Goal: Find specific page/section: Find specific page/section

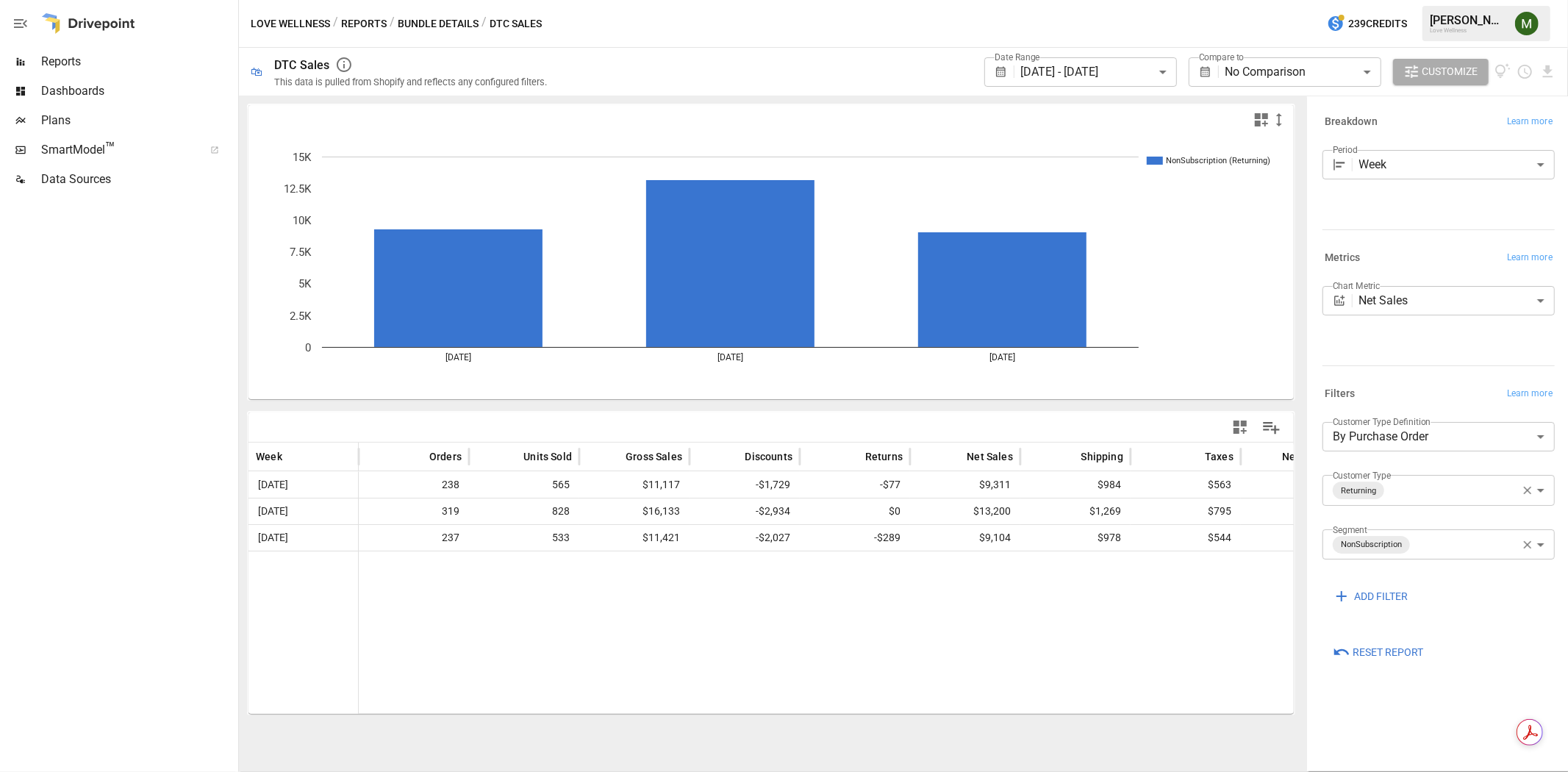
click at [394, 18] on div "/ Bundle Details" at bounding box center [433, 24] width 89 height 19
click at [401, 24] on button "Bundle Details" at bounding box center [438, 24] width 81 height 19
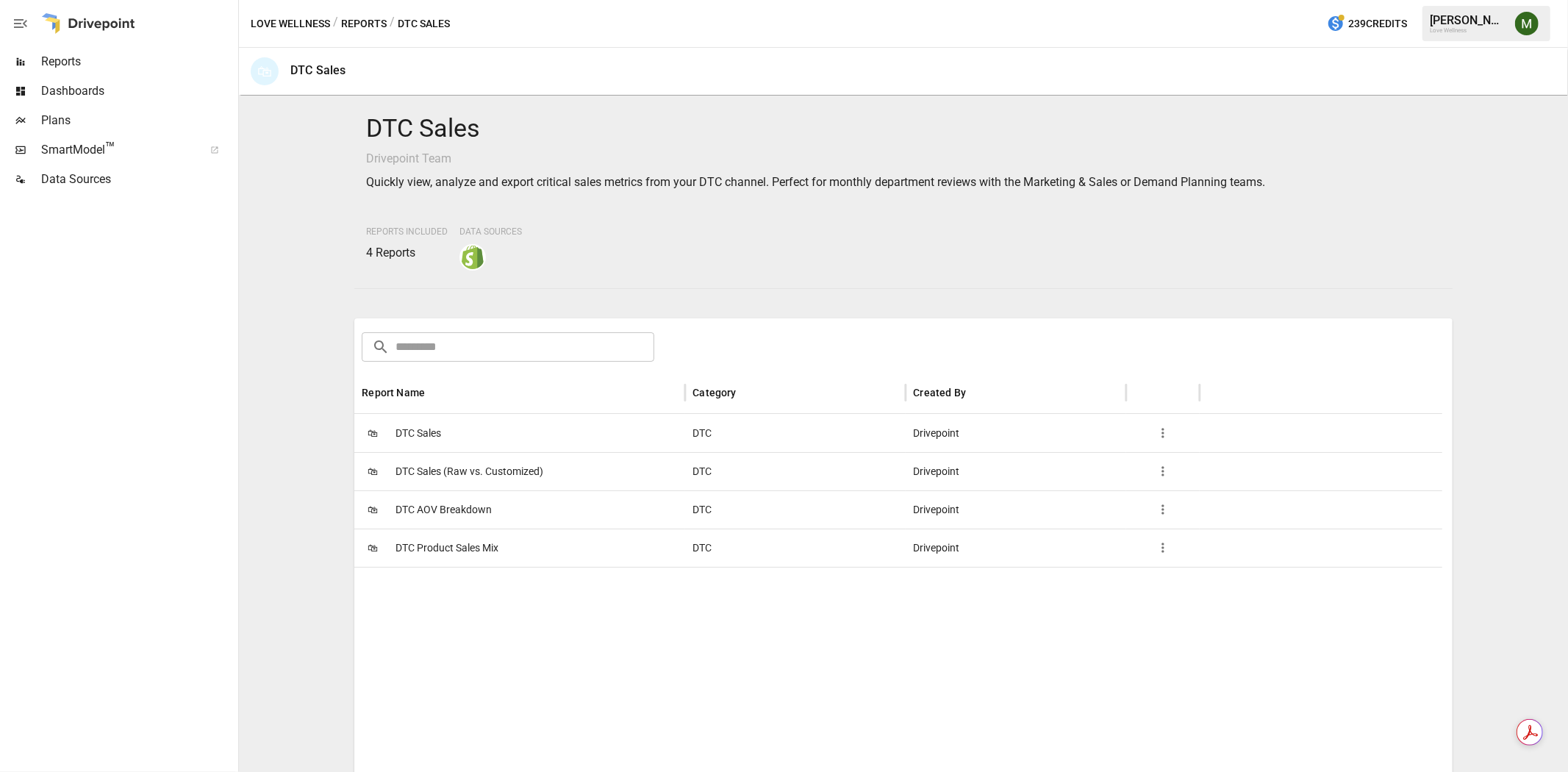
click at [437, 432] on span "DTC Sales" at bounding box center [418, 434] width 46 height 37
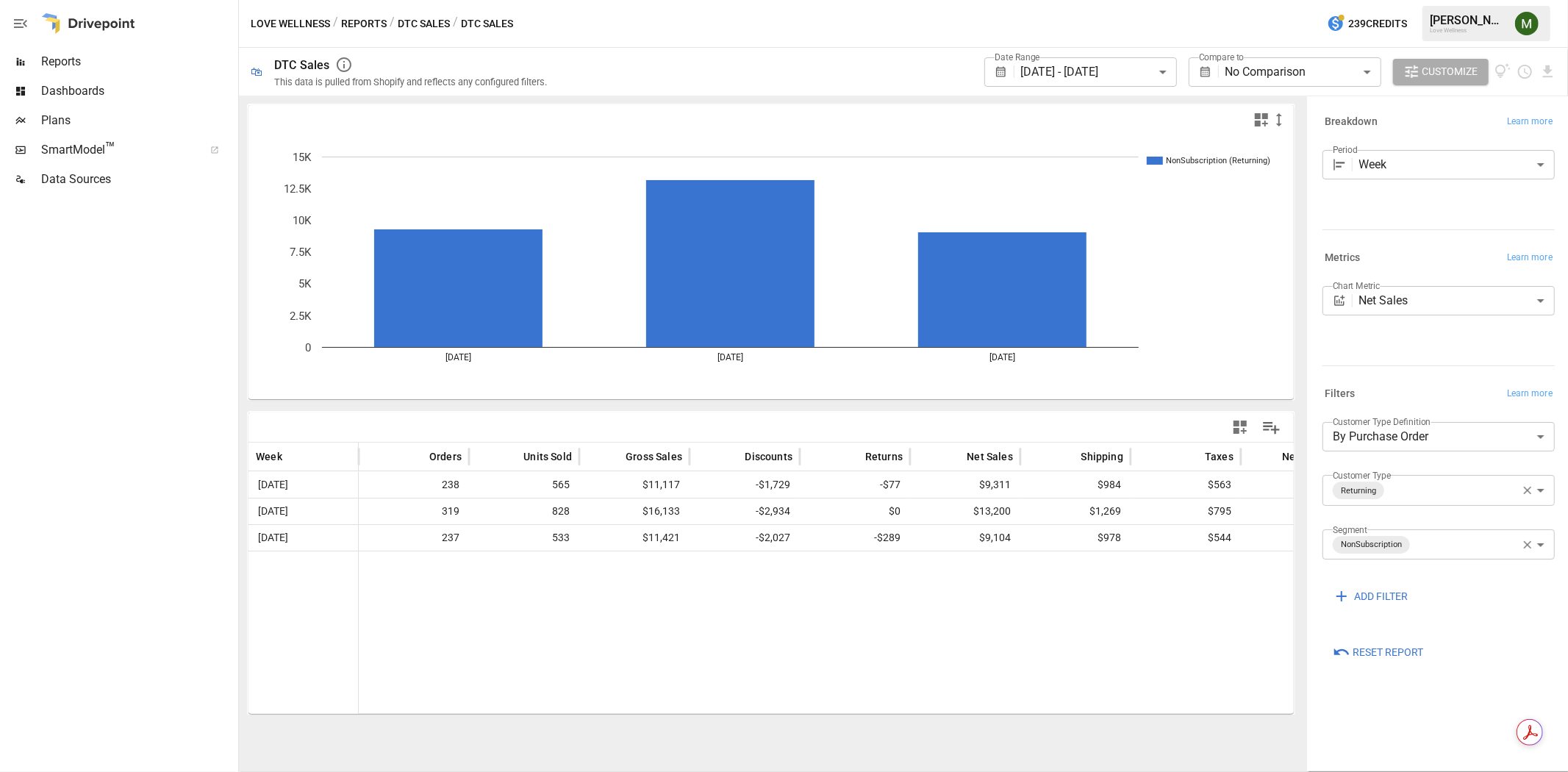
click at [1537, 0] on body "**********" at bounding box center [784, 0] width 1568 height 0
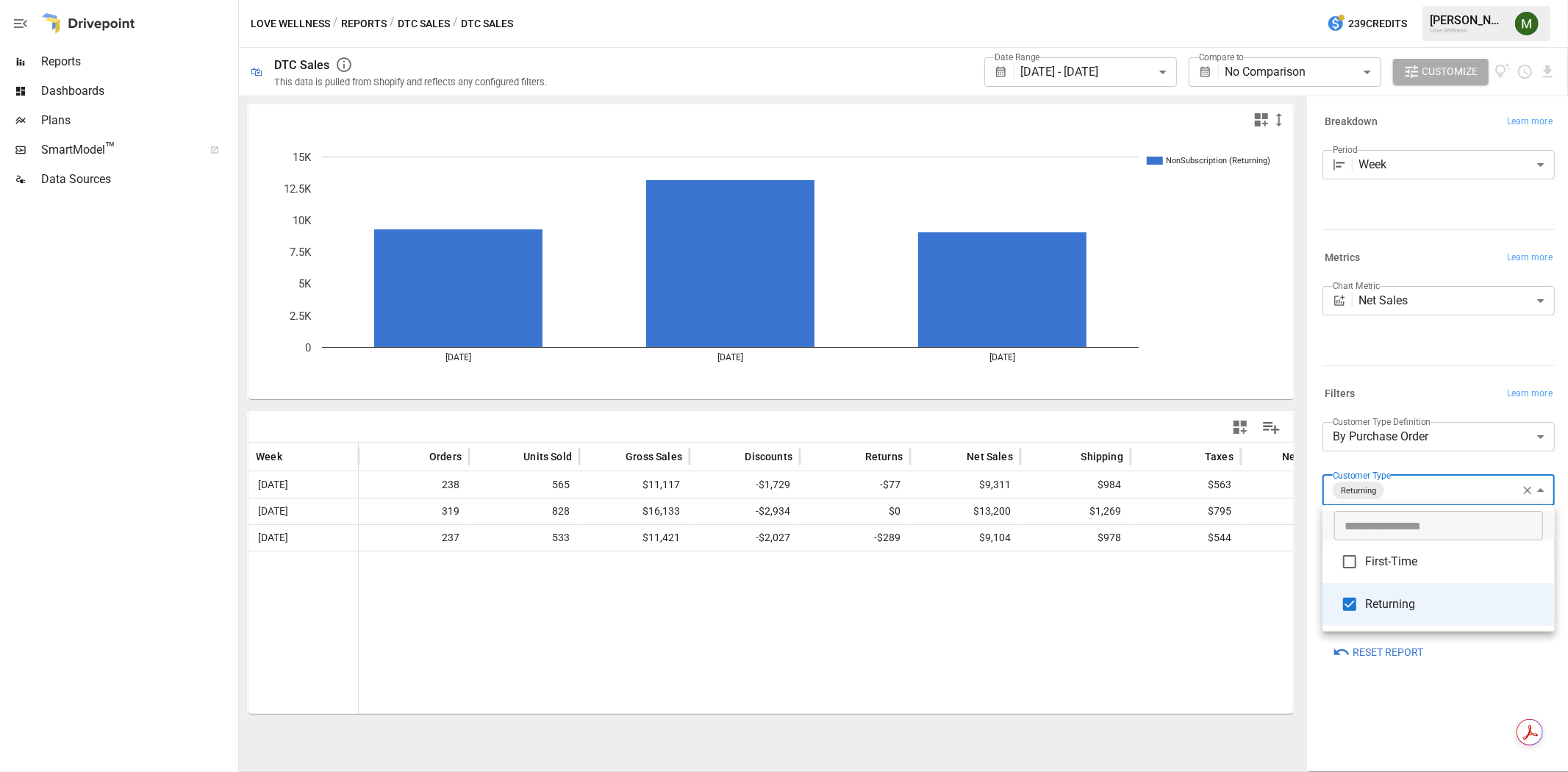
click at [1537, 489] on div at bounding box center [784, 386] width 1568 height 772
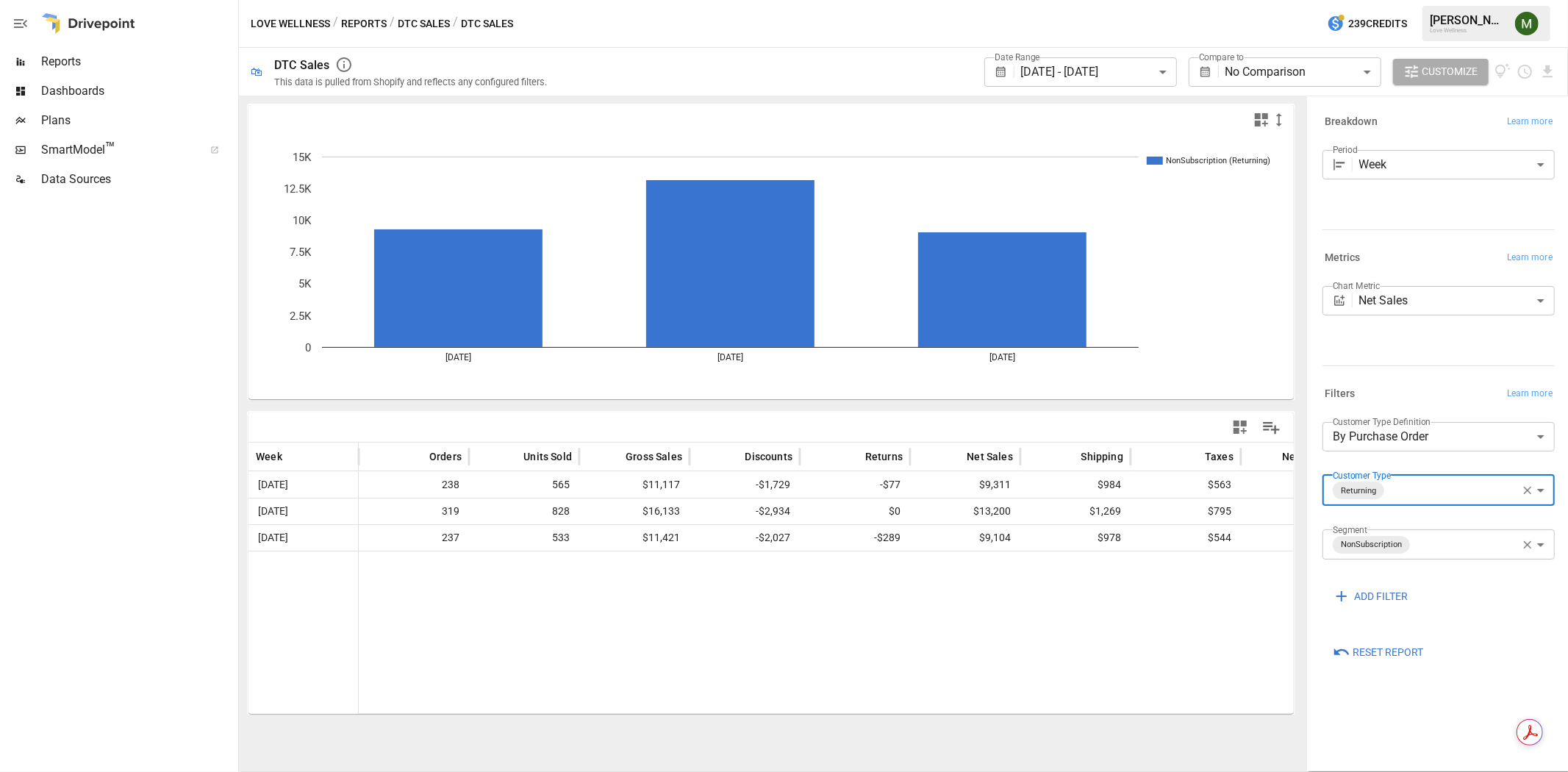
click at [1393, 589] on span "ADD FILTER" at bounding box center [1380, 596] width 53 height 19
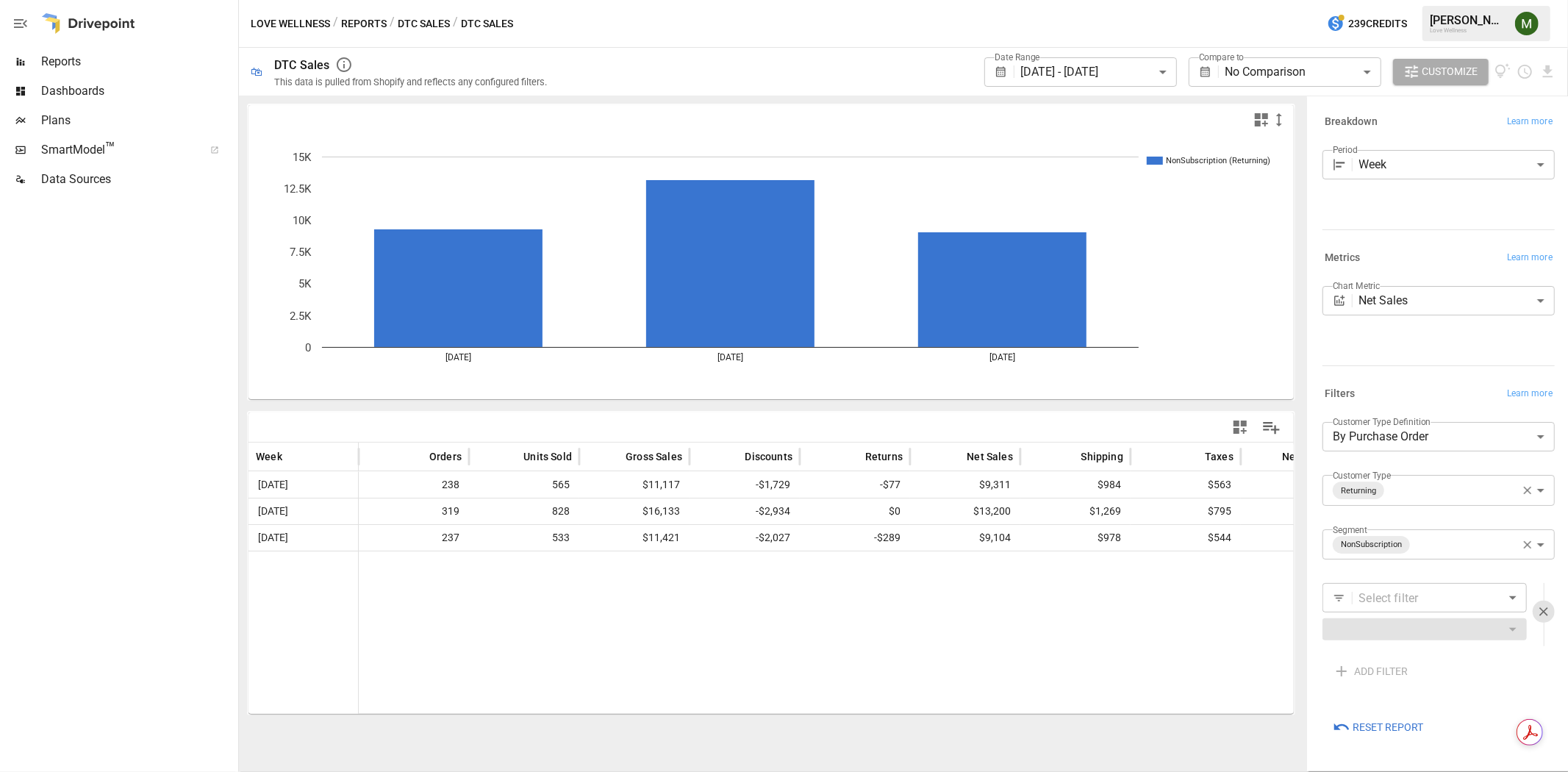
click at [1519, 0] on body "**********" at bounding box center [784, 0] width 1568 height 0
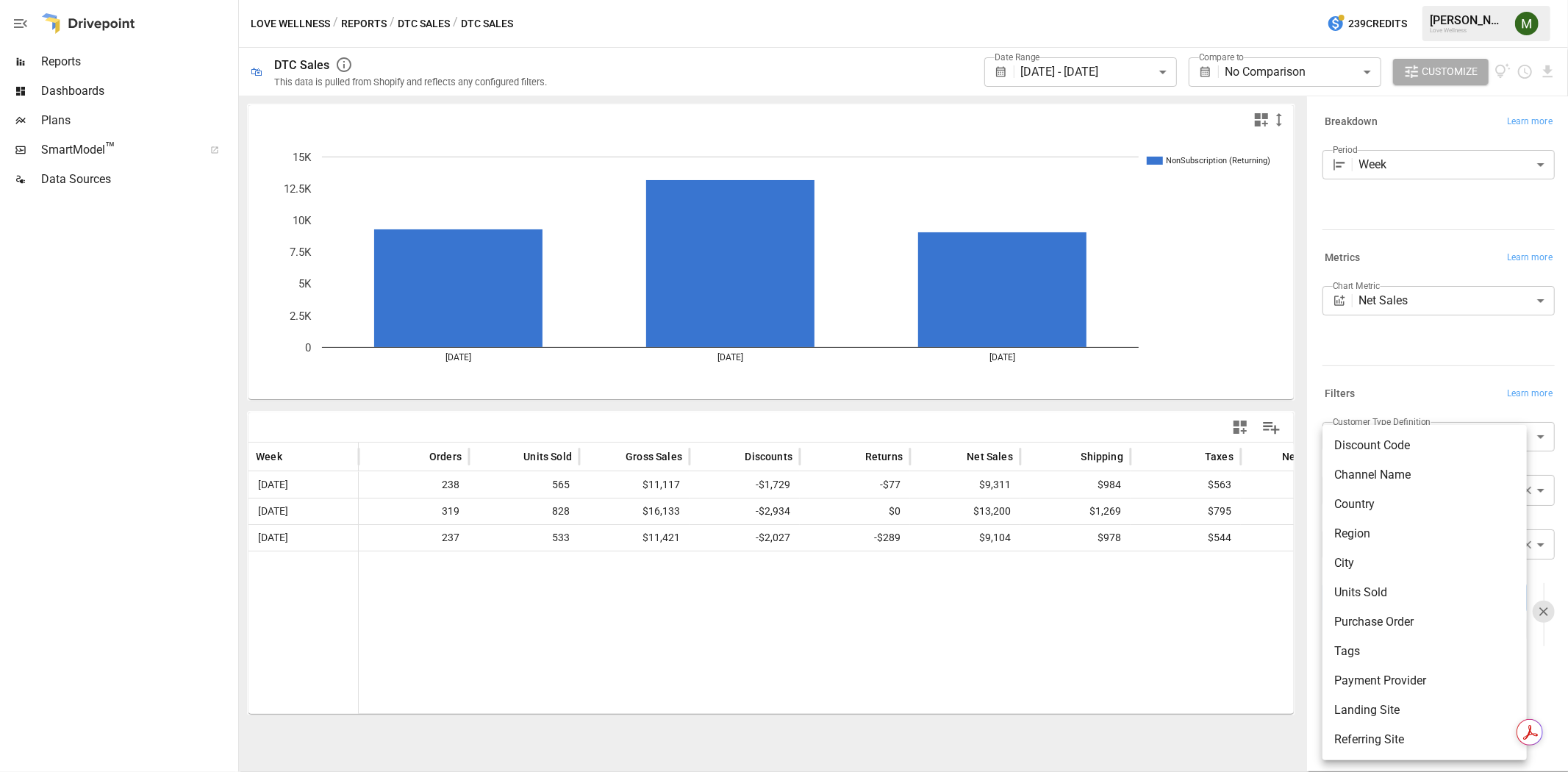
click at [1288, 632] on div at bounding box center [784, 386] width 1568 height 772
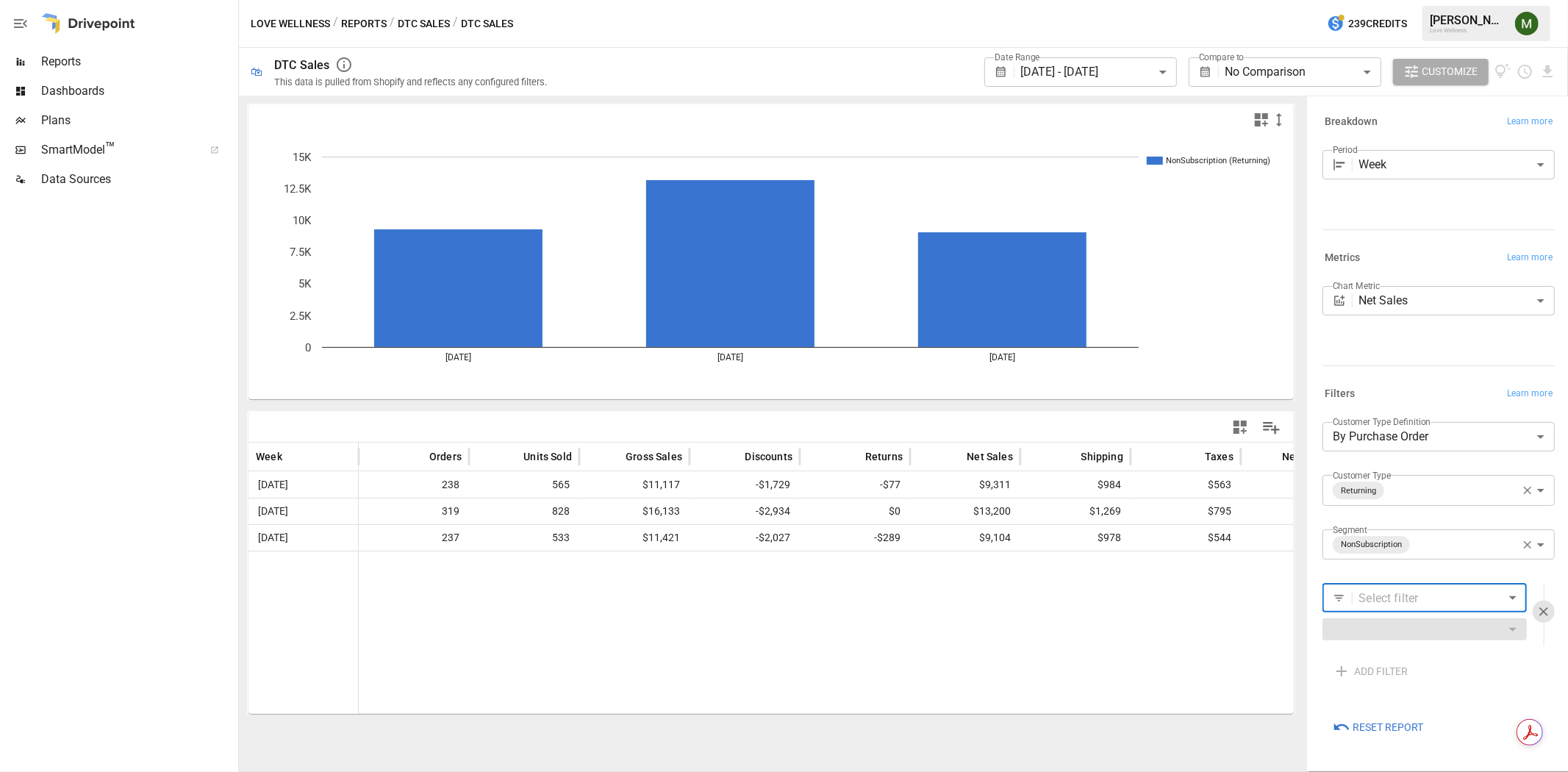
click at [354, 27] on button "Reports" at bounding box center [364, 24] width 46 height 19
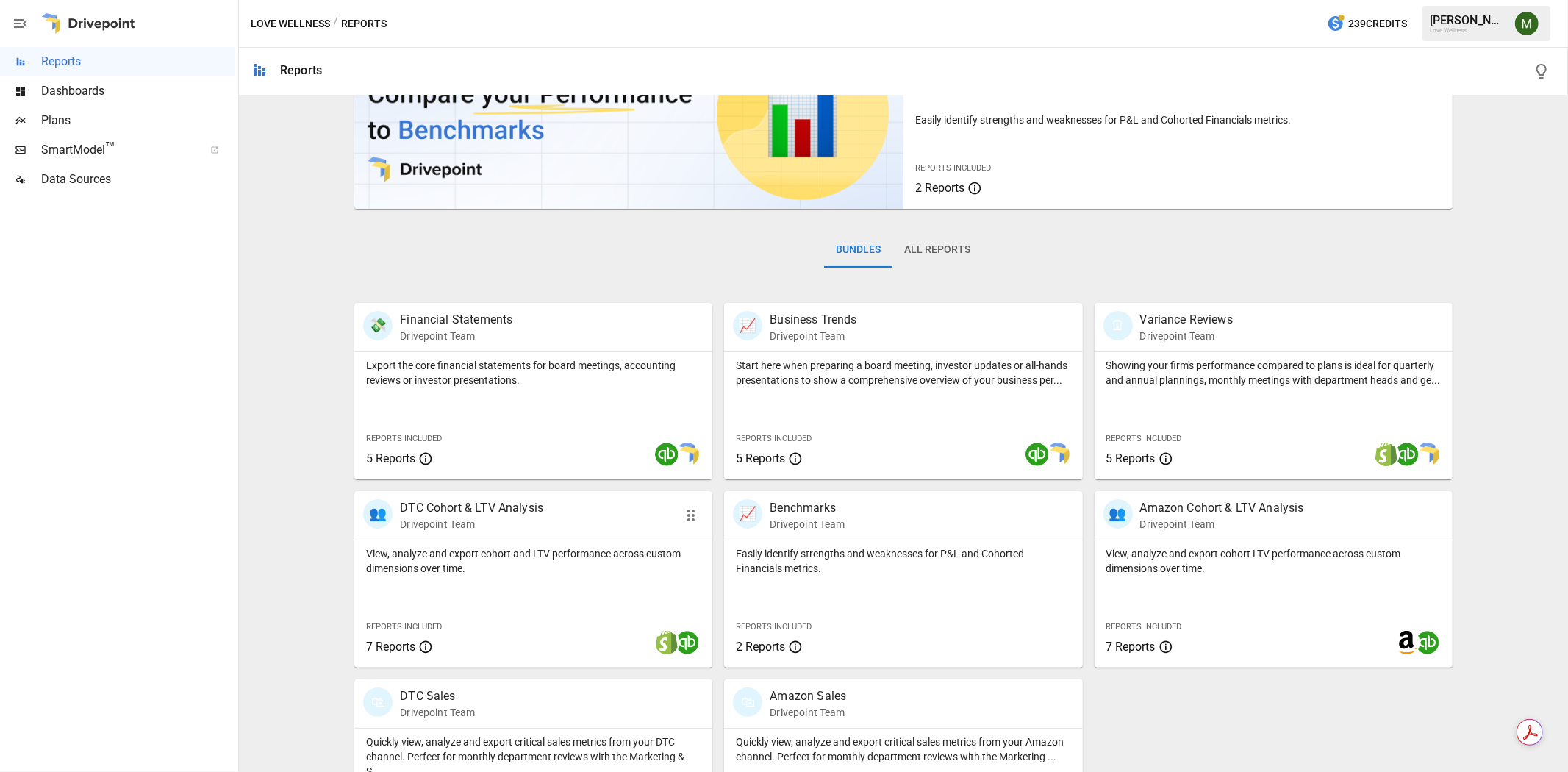
scroll to position [179, 0]
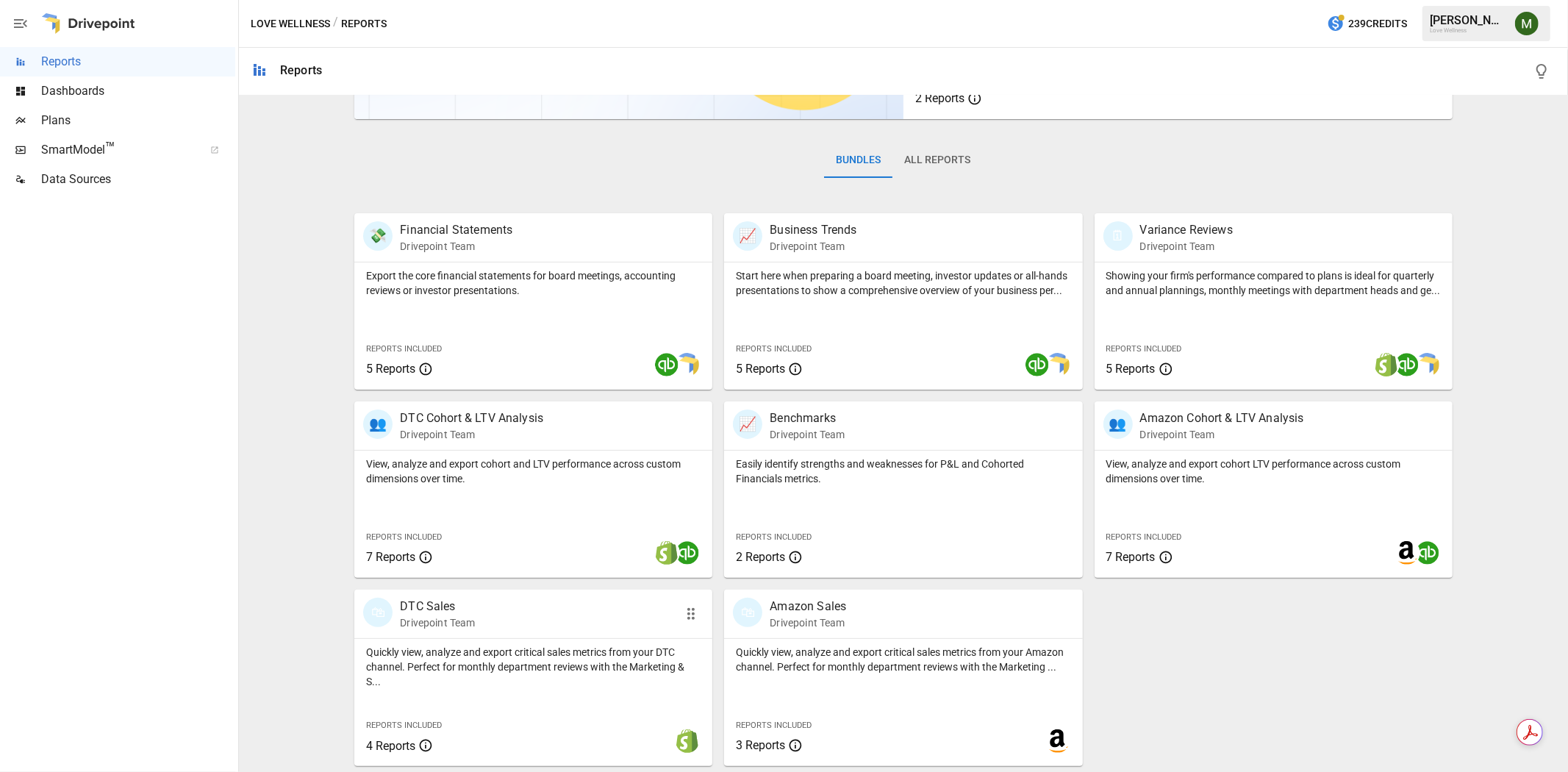
click at [437, 594] on div "🛍 DTC Sales Drivepoint Team" at bounding box center [533, 613] width 358 height 48
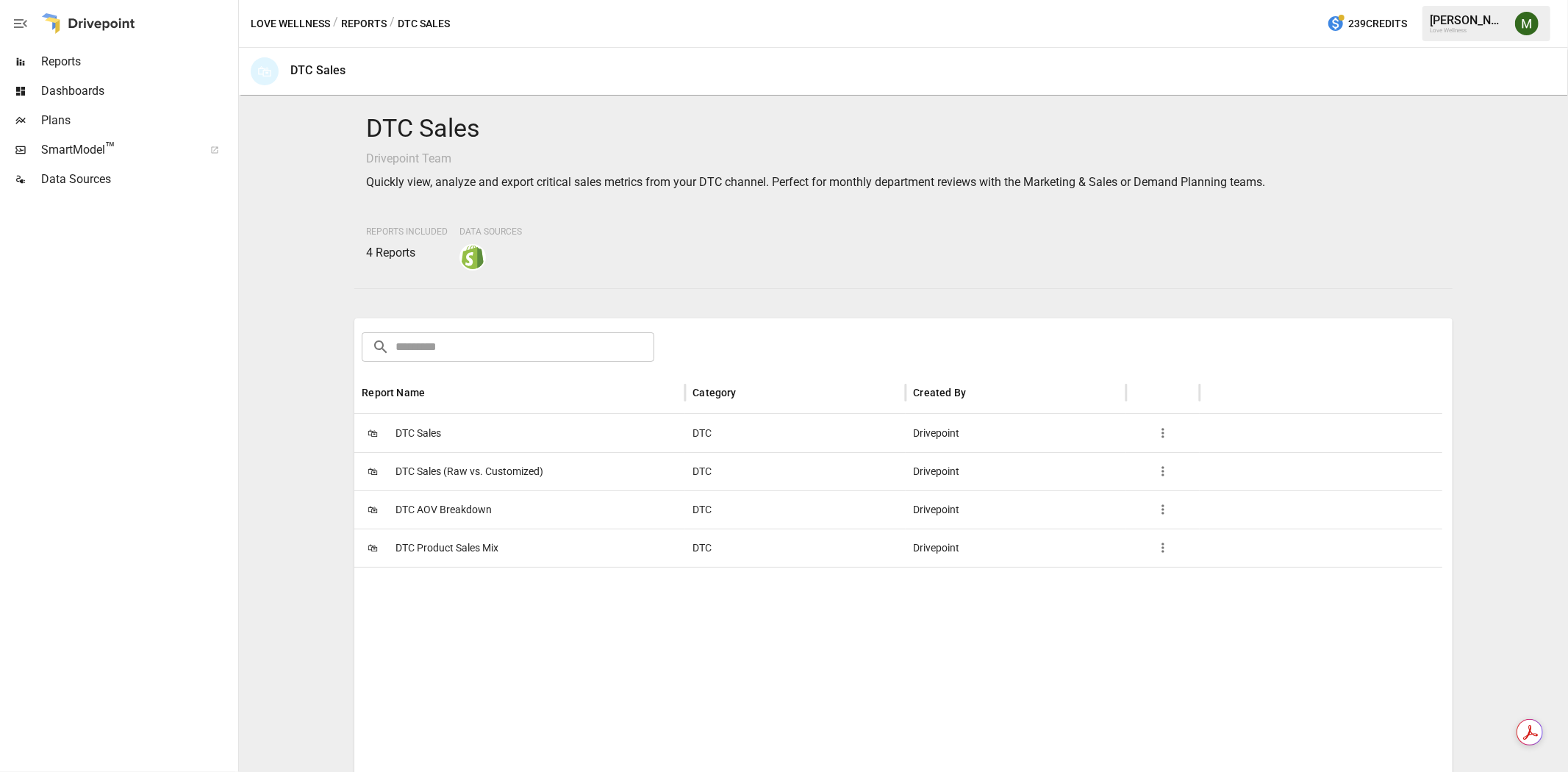
click at [437, 534] on span "DTC Product Sales Mix" at bounding box center [446, 548] width 103 height 37
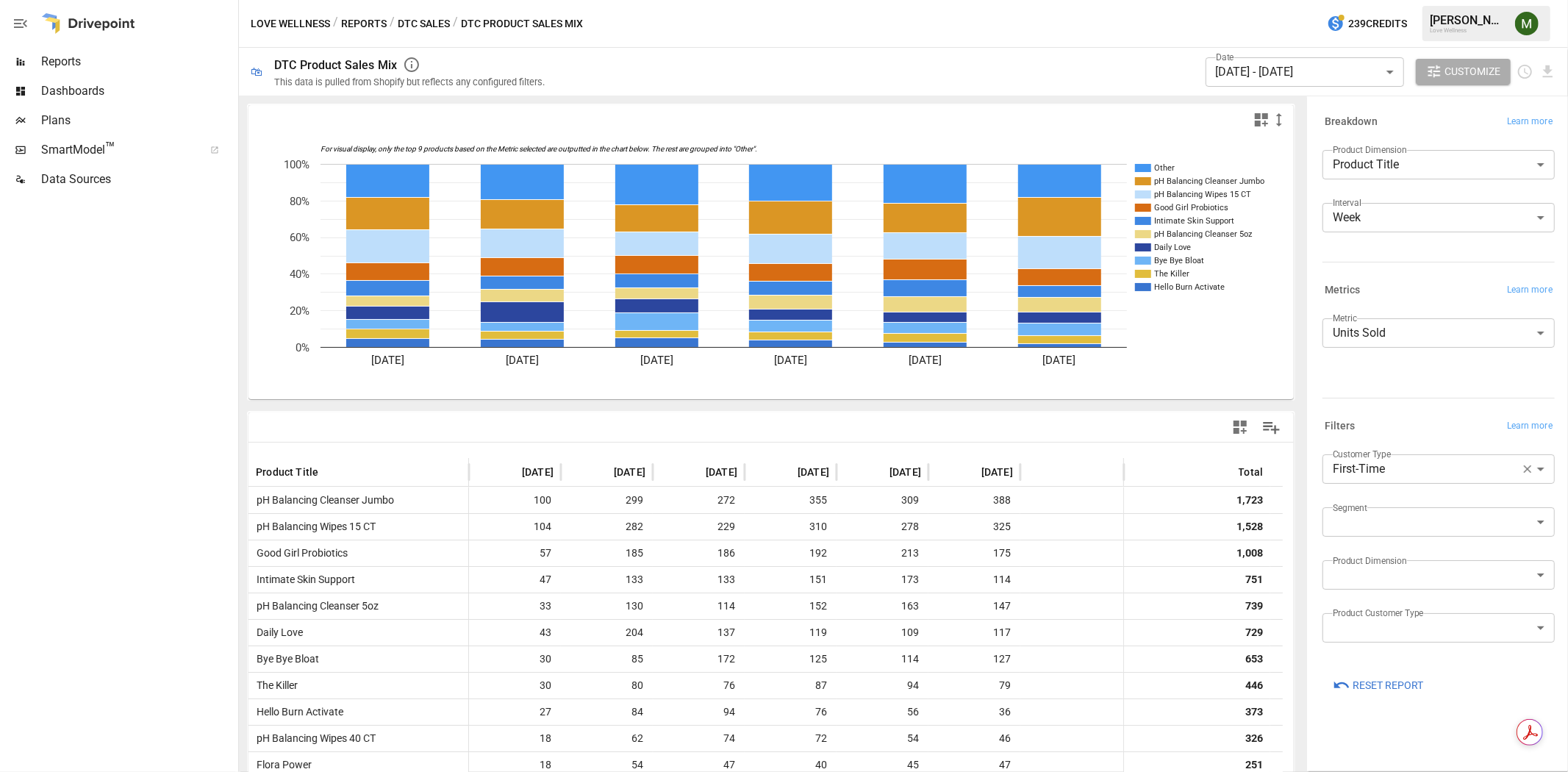
click at [1420, 0] on body "Reports Dashboards Plans SmartModel ™ Data Sources Love Wellness / Reports / DT…" at bounding box center [784, 0] width 1568 height 0
click at [1420, 590] on div at bounding box center [784, 386] width 1568 height 772
click at [1420, 0] on body "Reports Dashboards Plans SmartModel ™ Data Sources Love Wellness / Reports / DT…" at bounding box center [784, 0] width 1568 height 0
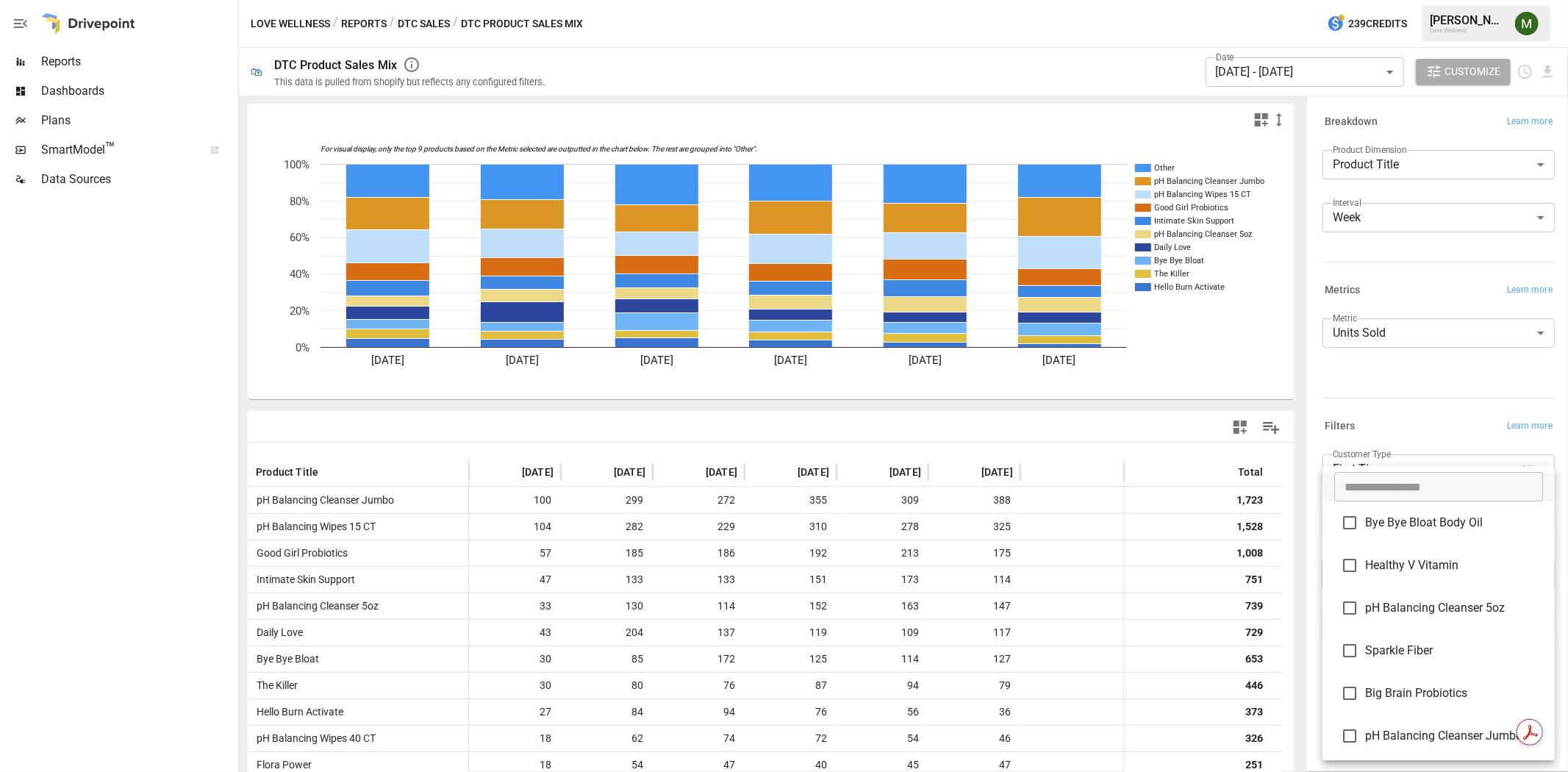
click at [1303, 510] on div at bounding box center [784, 386] width 1568 height 772
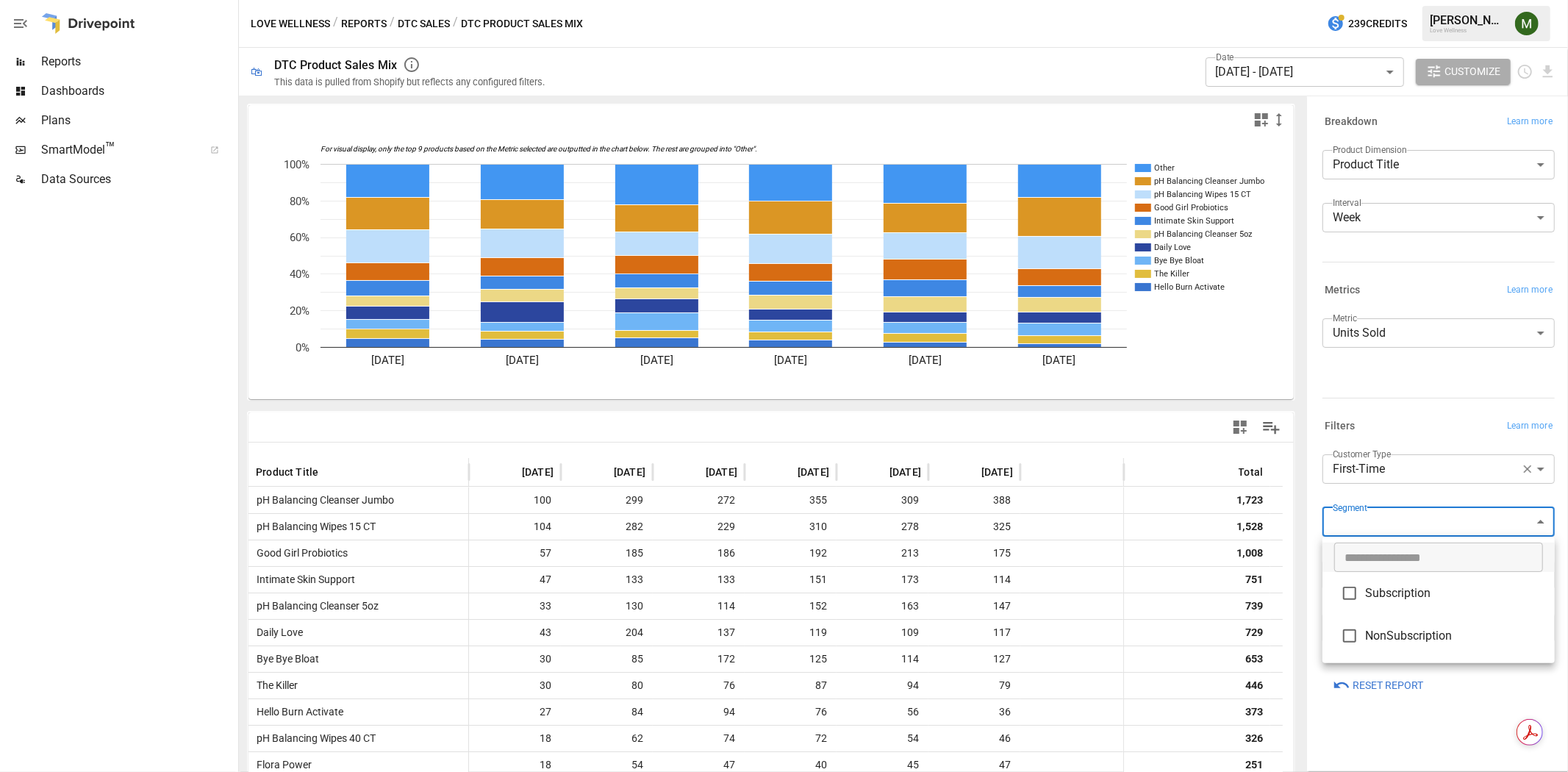
click at [1375, 0] on body "Reports Dashboards Plans SmartModel ™ Data Sources Love Wellness / Reports / DT…" at bounding box center [784, 0] width 1568 height 0
click at [1298, 538] on div at bounding box center [784, 386] width 1568 height 772
click at [424, 28] on button "DTC Sales" at bounding box center [424, 24] width 53 height 19
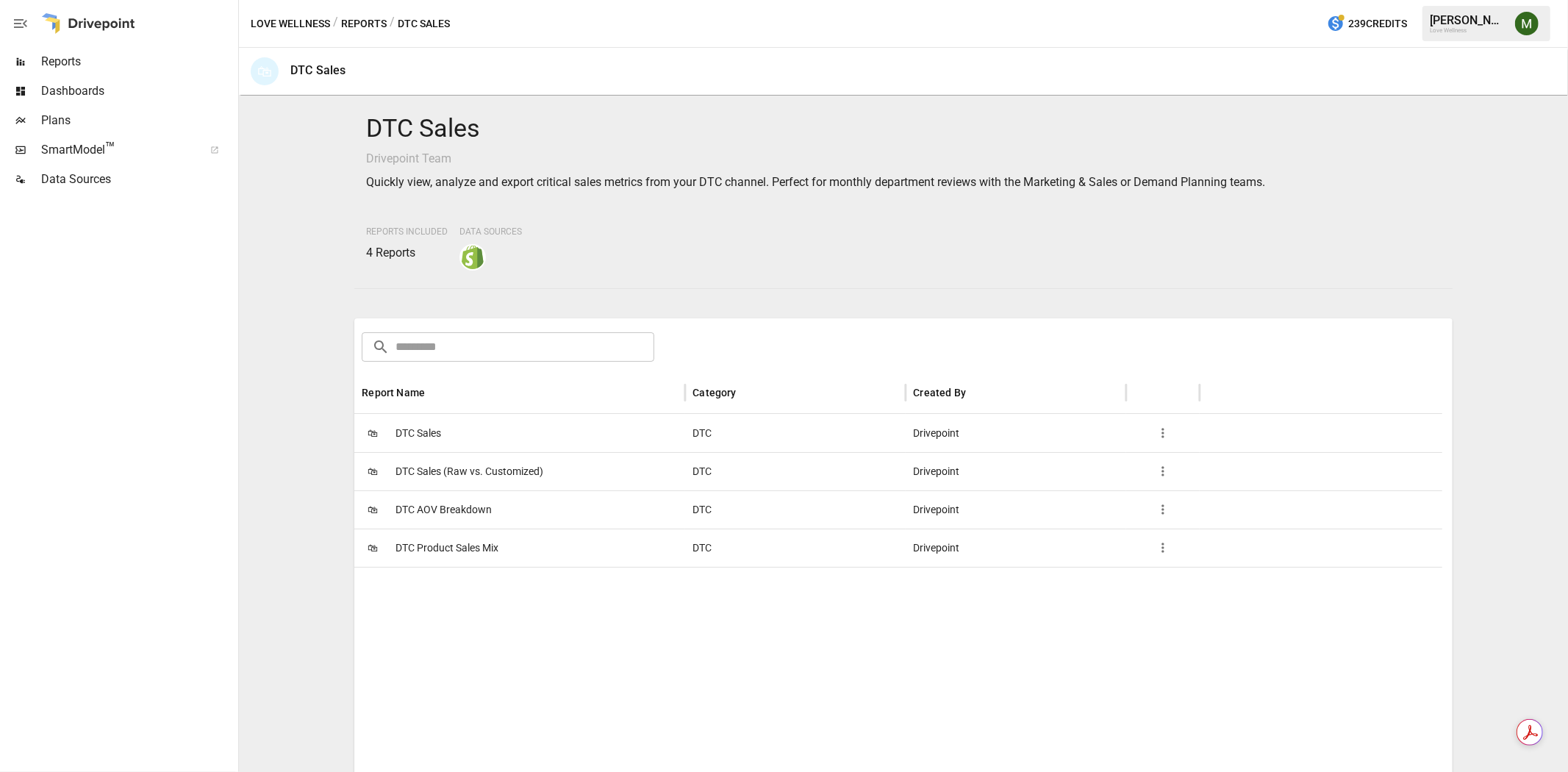
click at [445, 538] on span "DTC Product Sales Mix" at bounding box center [446, 548] width 103 height 37
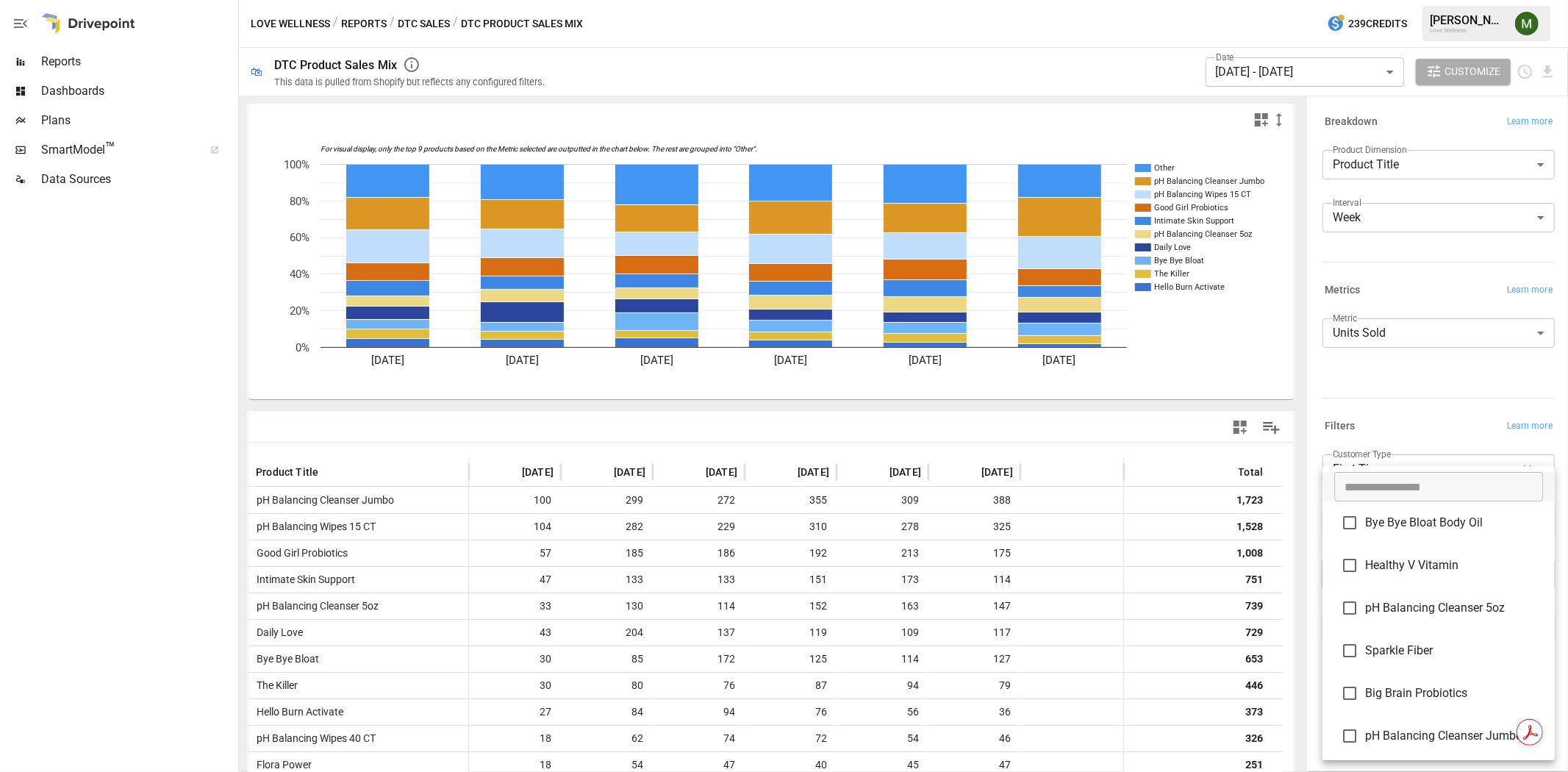
click at [1413, 0] on body "Reports Dashboards Plans SmartModel ™ Data Sources Love Wellness / Reports / DT…" at bounding box center [784, 0] width 1568 height 0
click at [1303, 512] on div at bounding box center [784, 386] width 1568 height 772
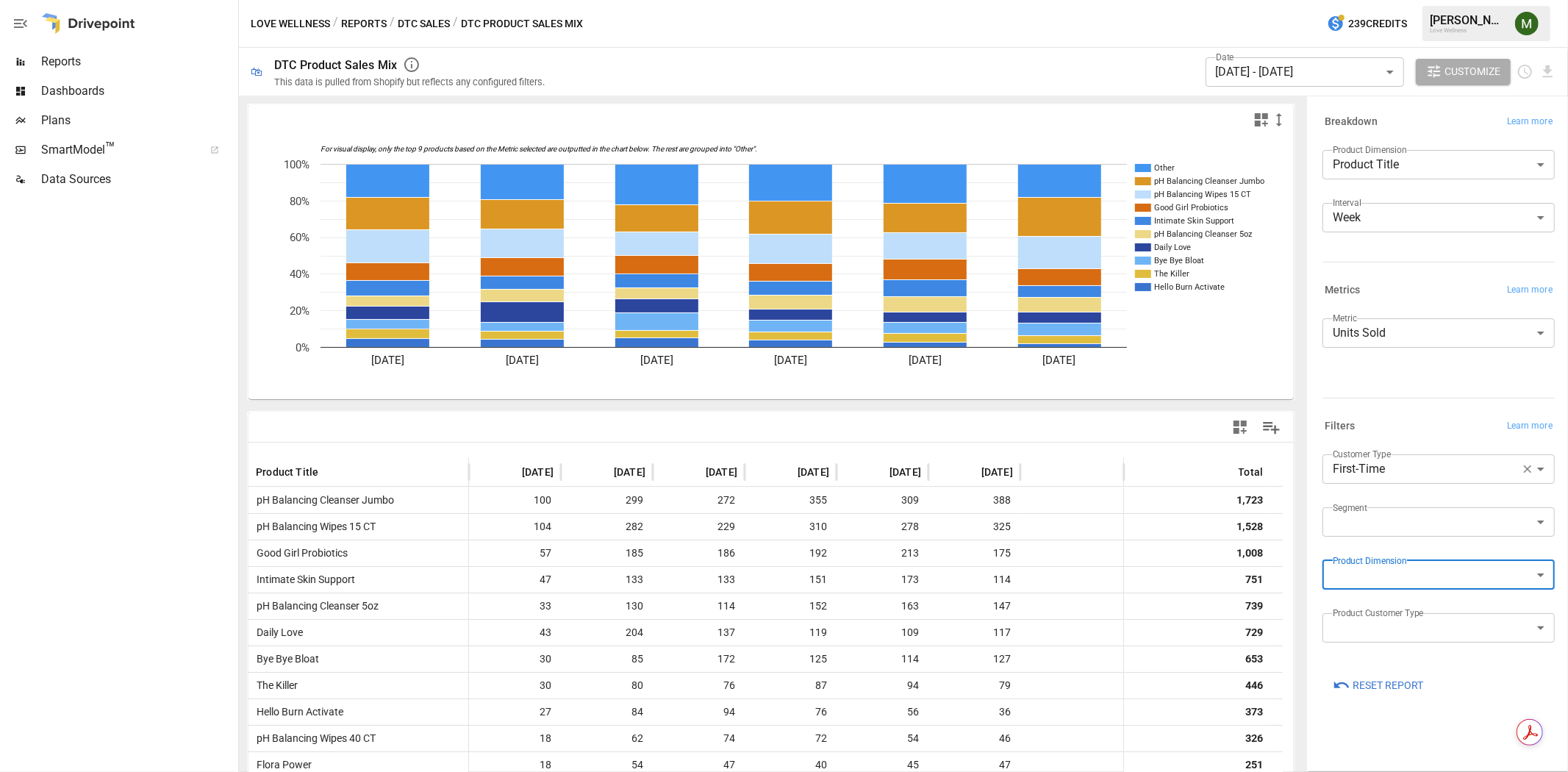
click at [1365, 0] on body "Reports Dashboards Plans SmartModel ™ Data Sources Love Wellness / Reports / DT…" at bounding box center [784, 0] width 1568 height 0
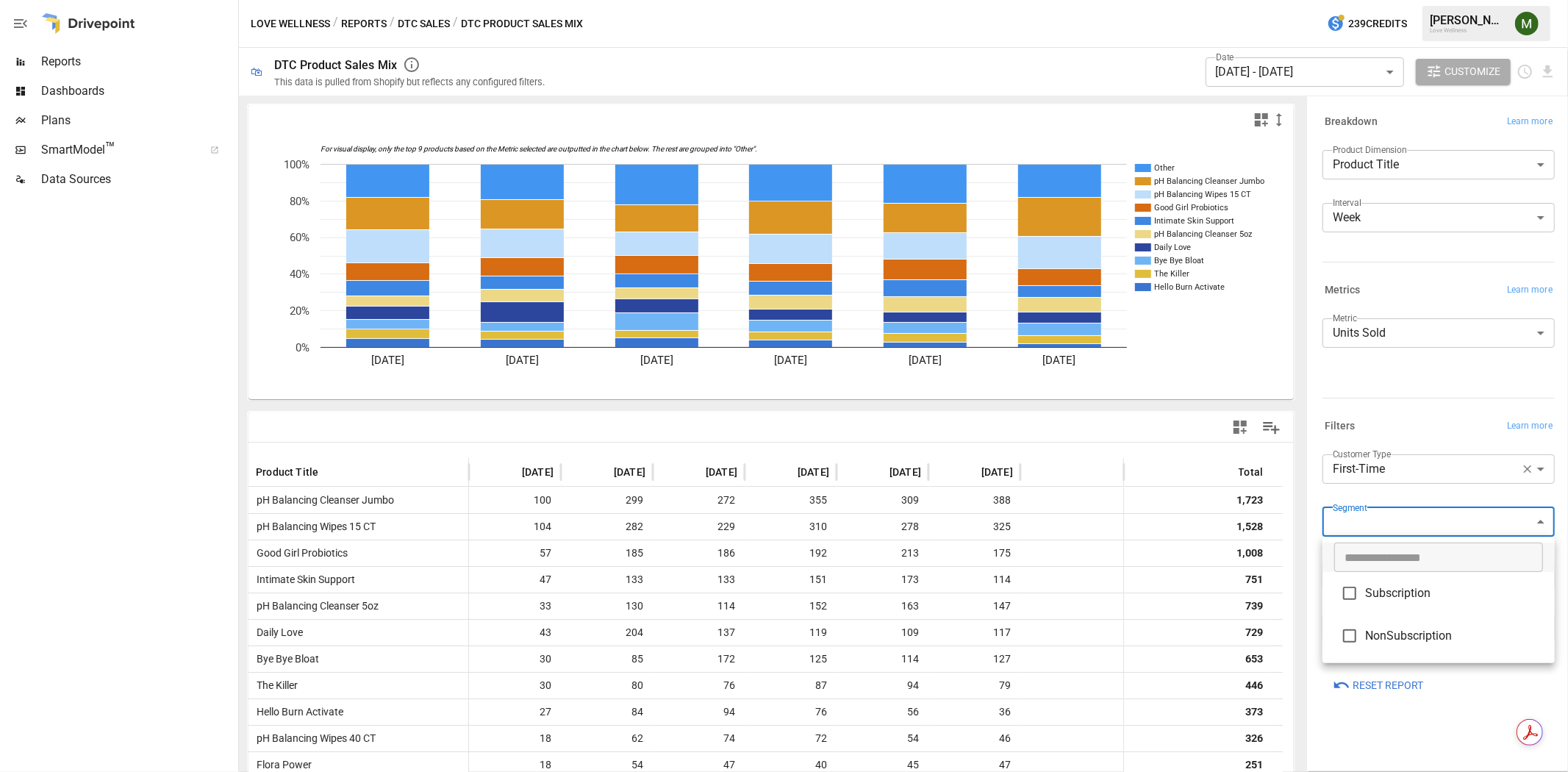
click at [1307, 534] on div at bounding box center [784, 386] width 1568 height 772
click at [415, 20] on button "DTC Sales" at bounding box center [424, 24] width 53 height 19
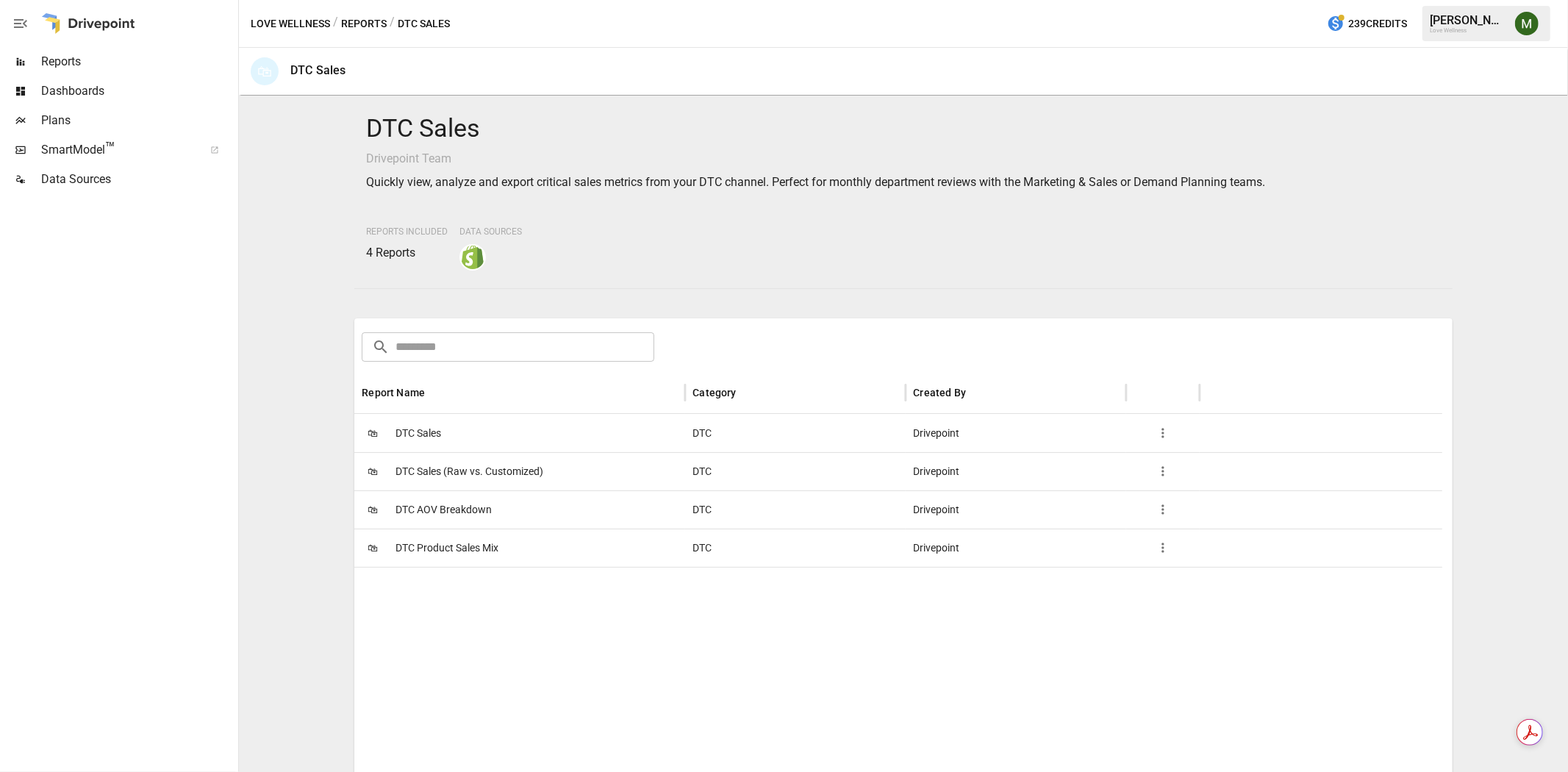
click at [466, 474] on span "DTC Sales (Raw vs. Customized)" at bounding box center [469, 472] width 148 height 37
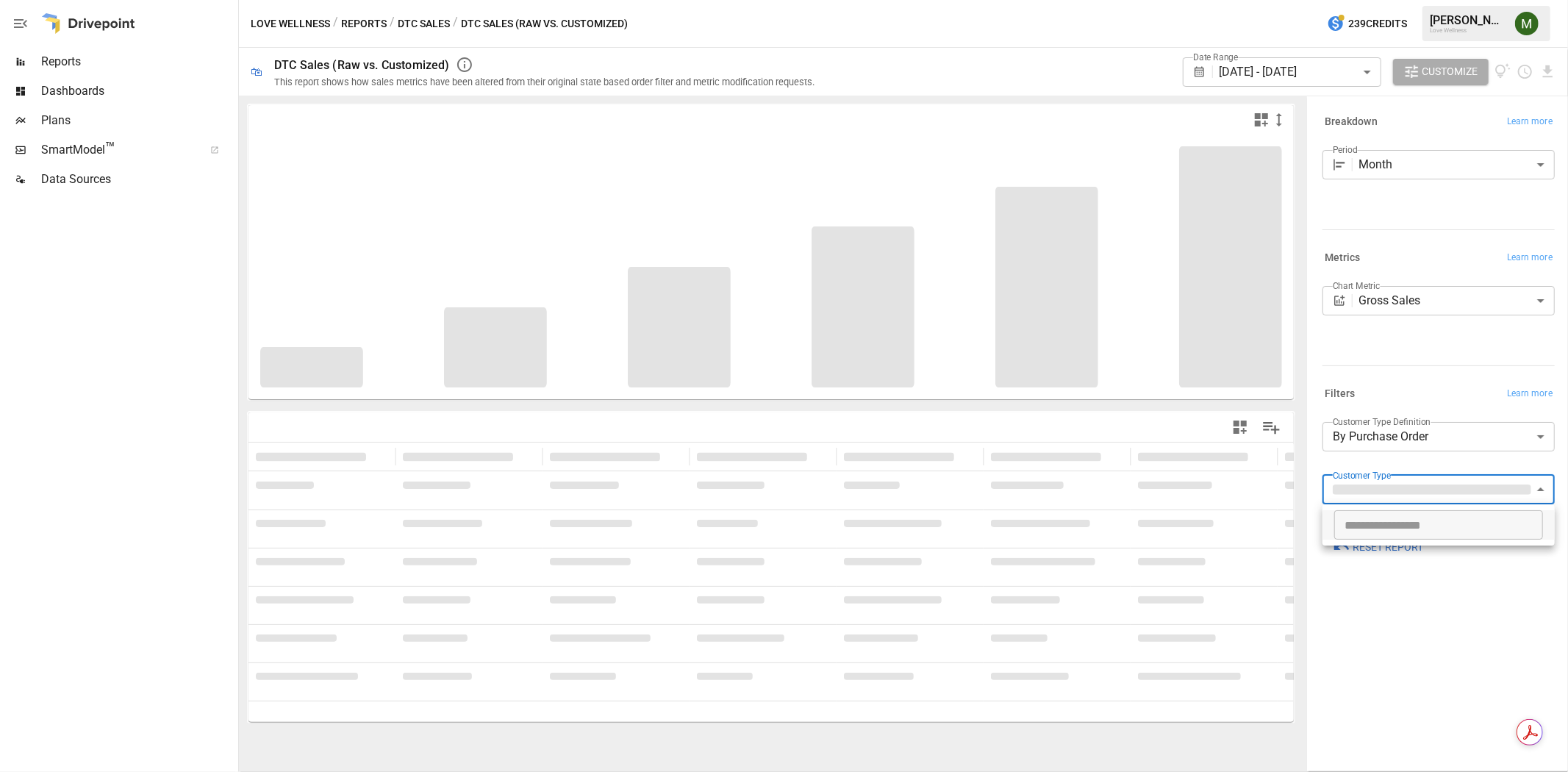
click at [1532, 0] on body "**********" at bounding box center [784, 0] width 1568 height 0
click at [1487, 520] on input "text" at bounding box center [1438, 524] width 209 height 30
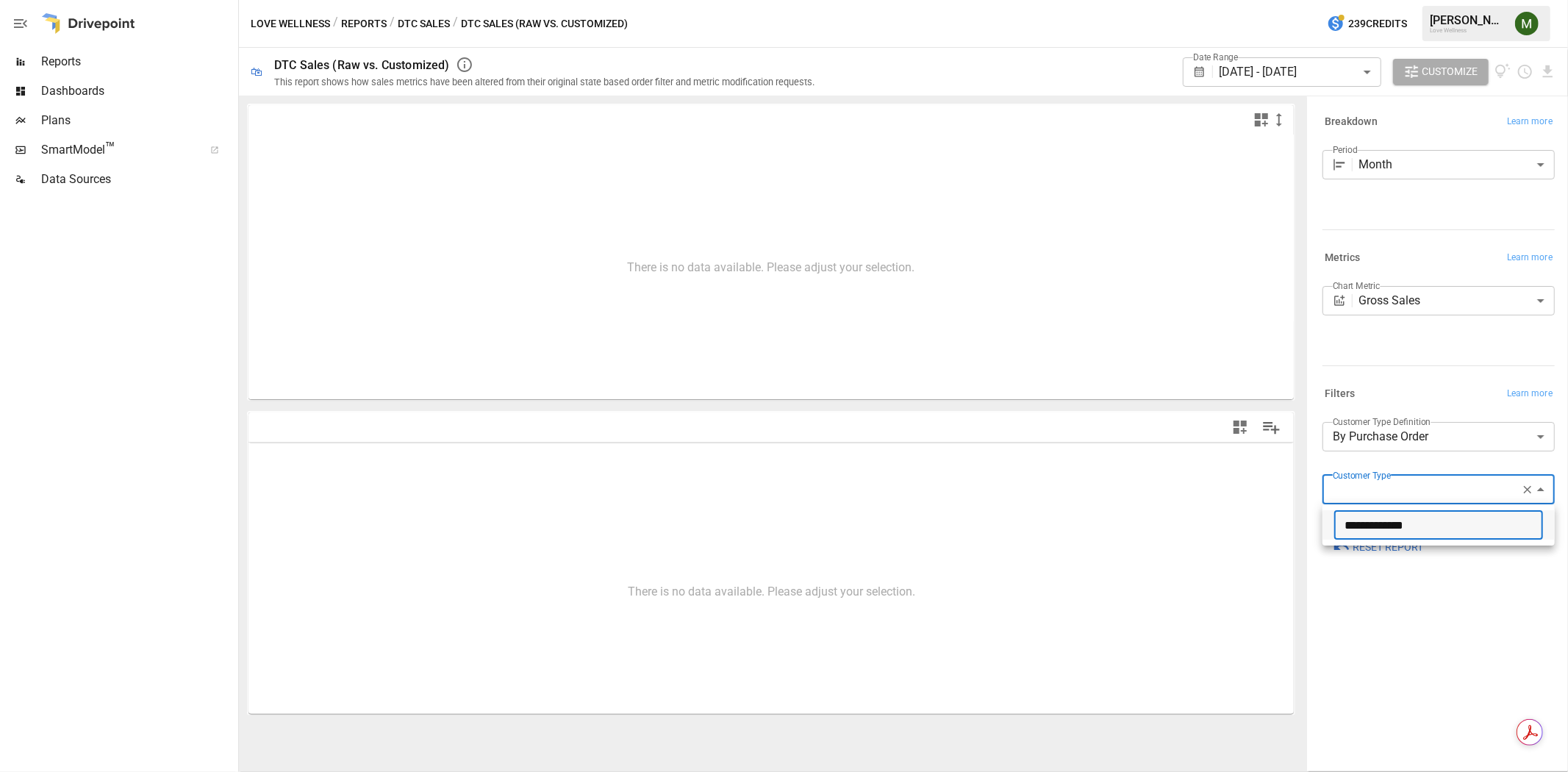
type input "**********"
